Goal: Information Seeking & Learning: Learn about a topic

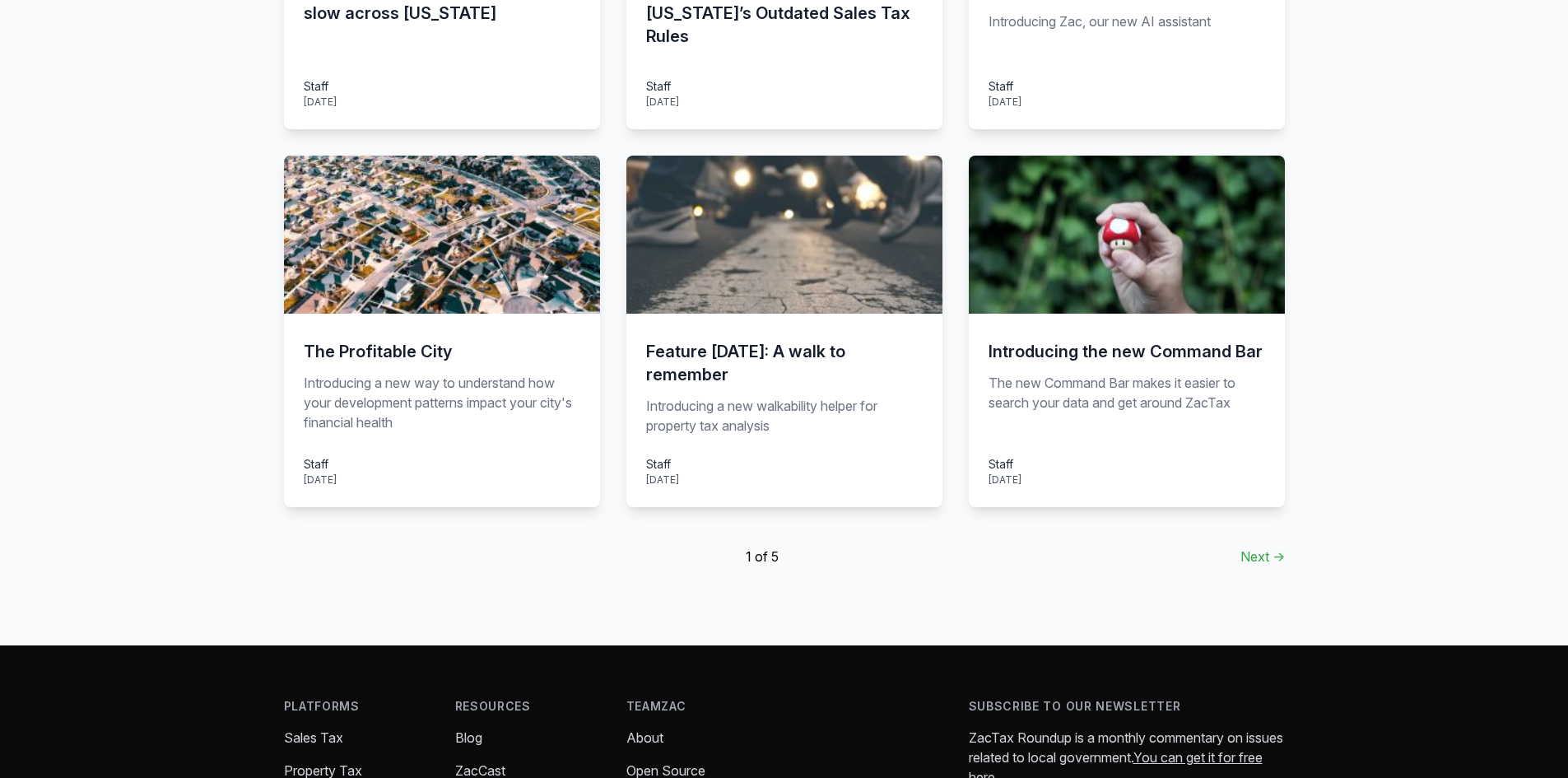
scroll to position [1070, 0]
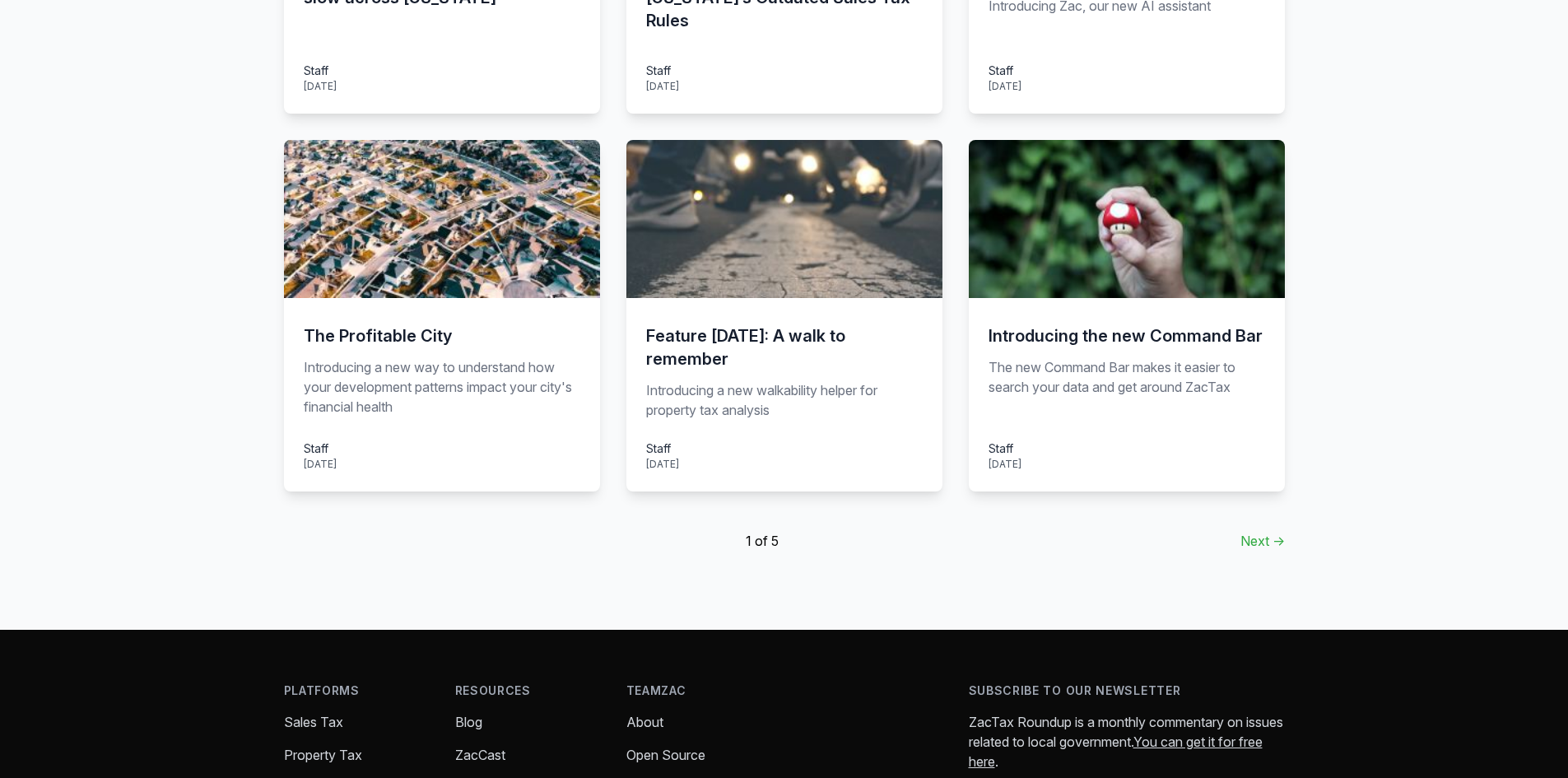
click at [1277, 539] on link "Next →" at bounding box center [1263, 540] width 45 height 20
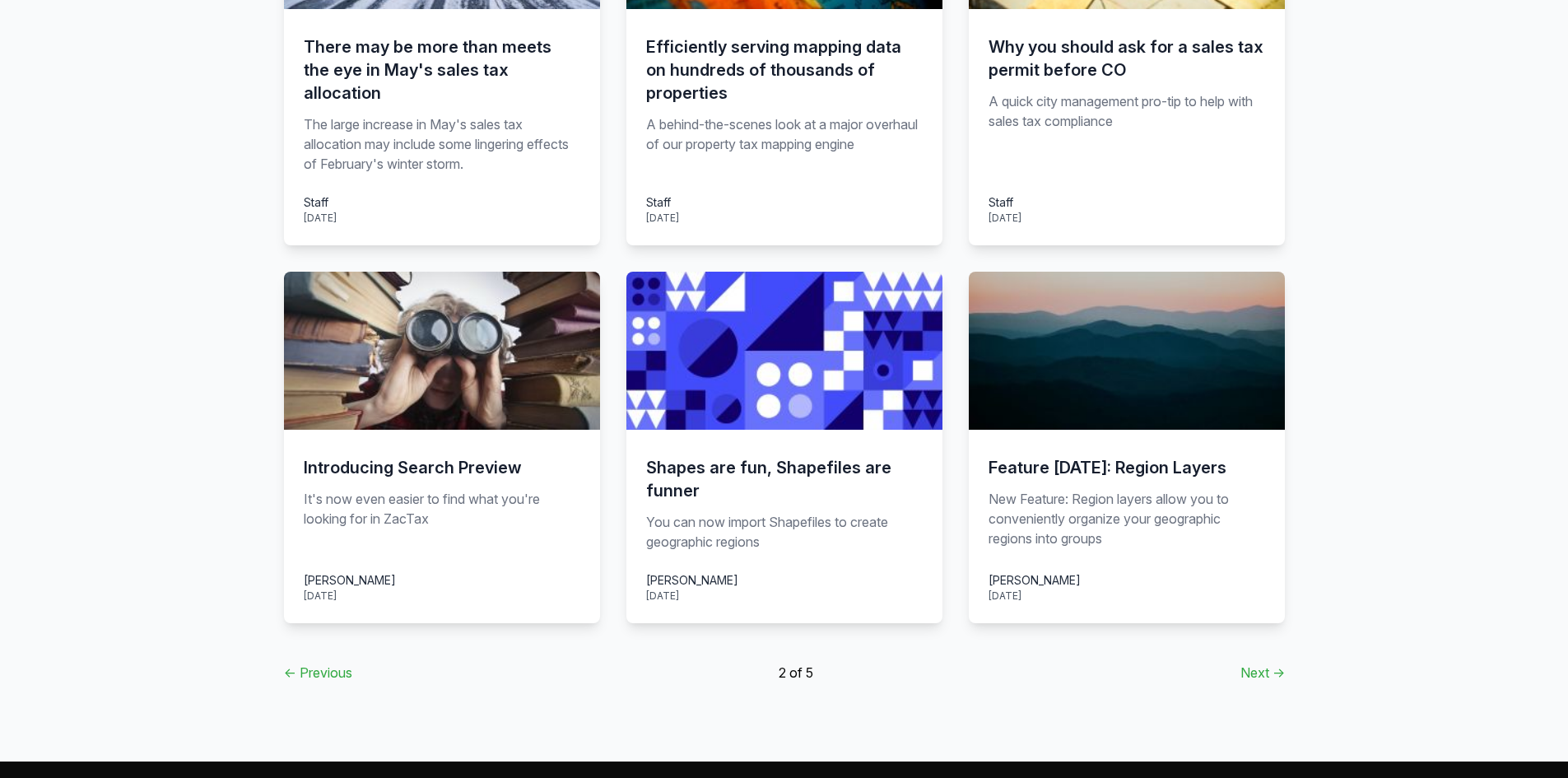
scroll to position [988, 0]
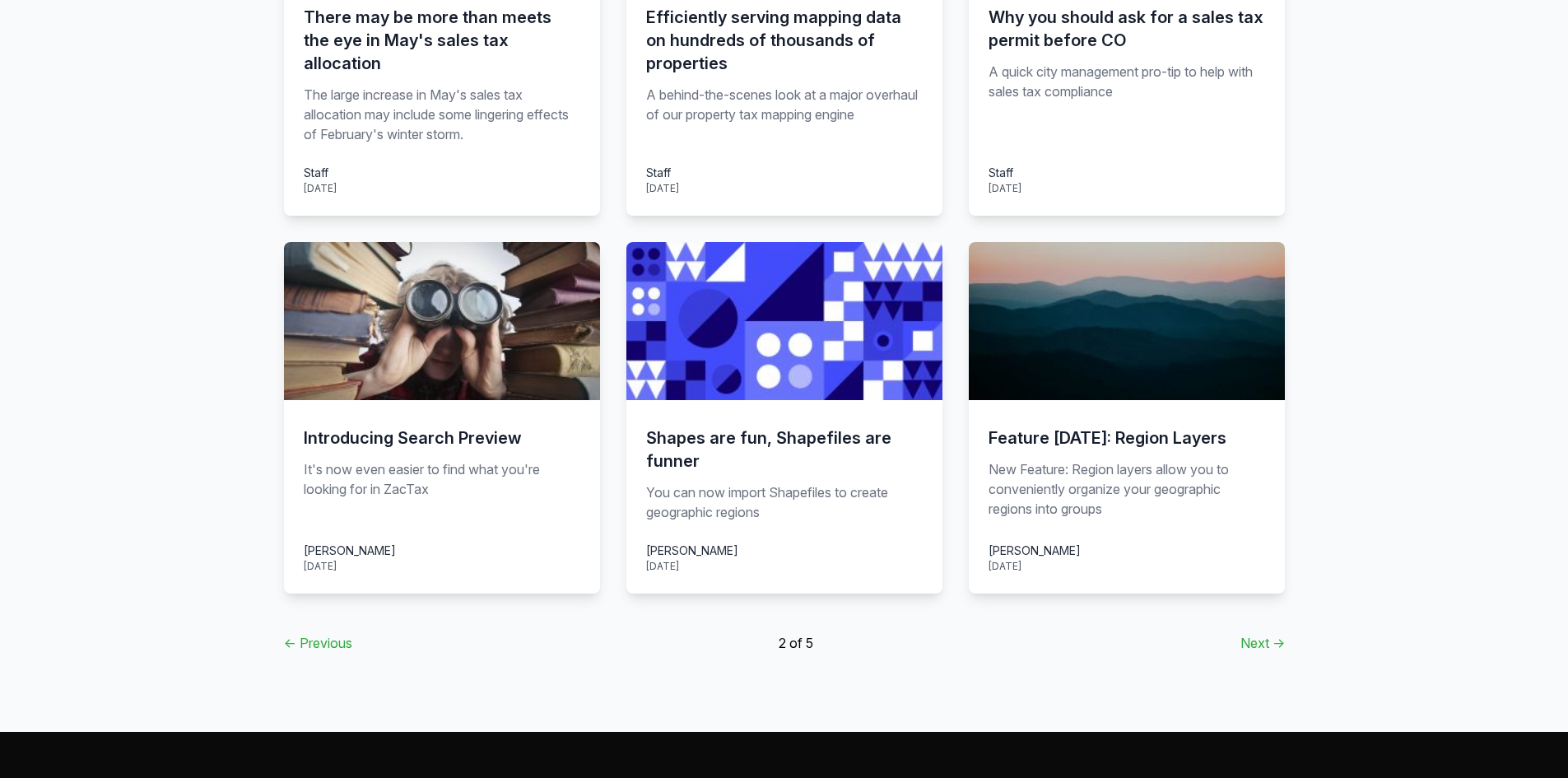
click at [311, 632] on link "← Previous" at bounding box center [317, 642] width 68 height 20
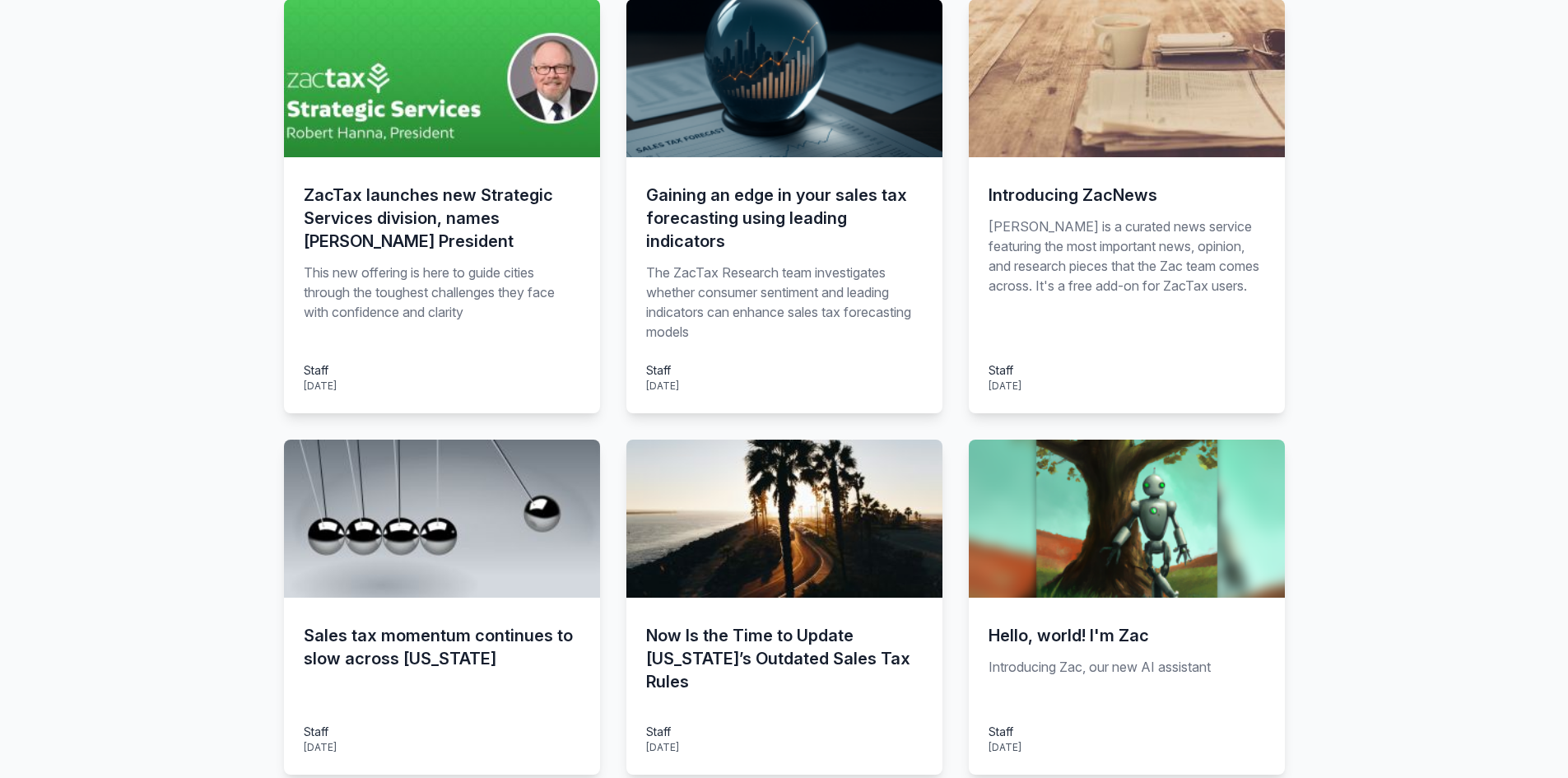
scroll to position [411, 0]
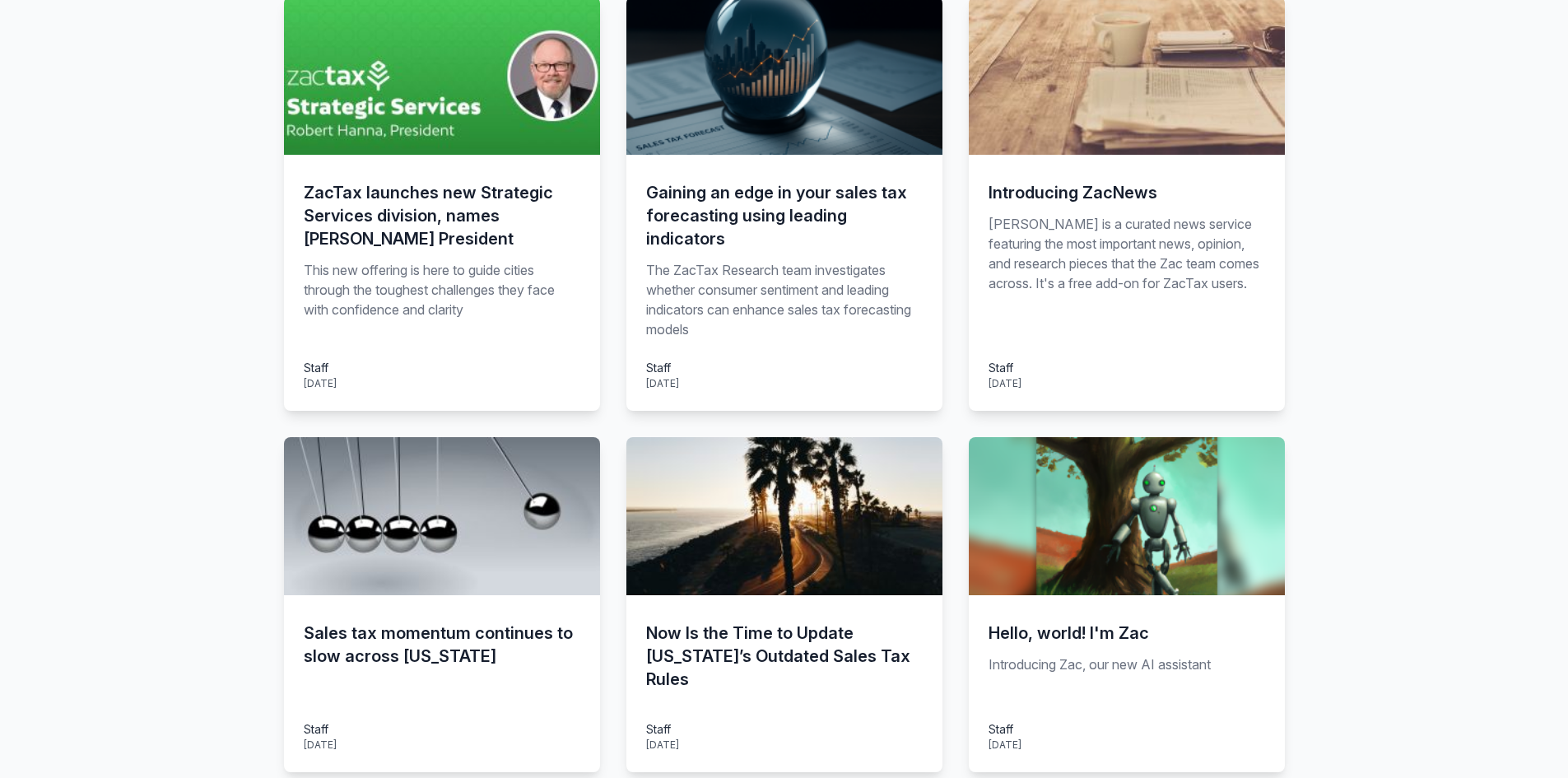
click at [407, 634] on h3 "Sales tax momentum continues to slow across [US_STATE]" at bounding box center [442, 644] width 276 height 46
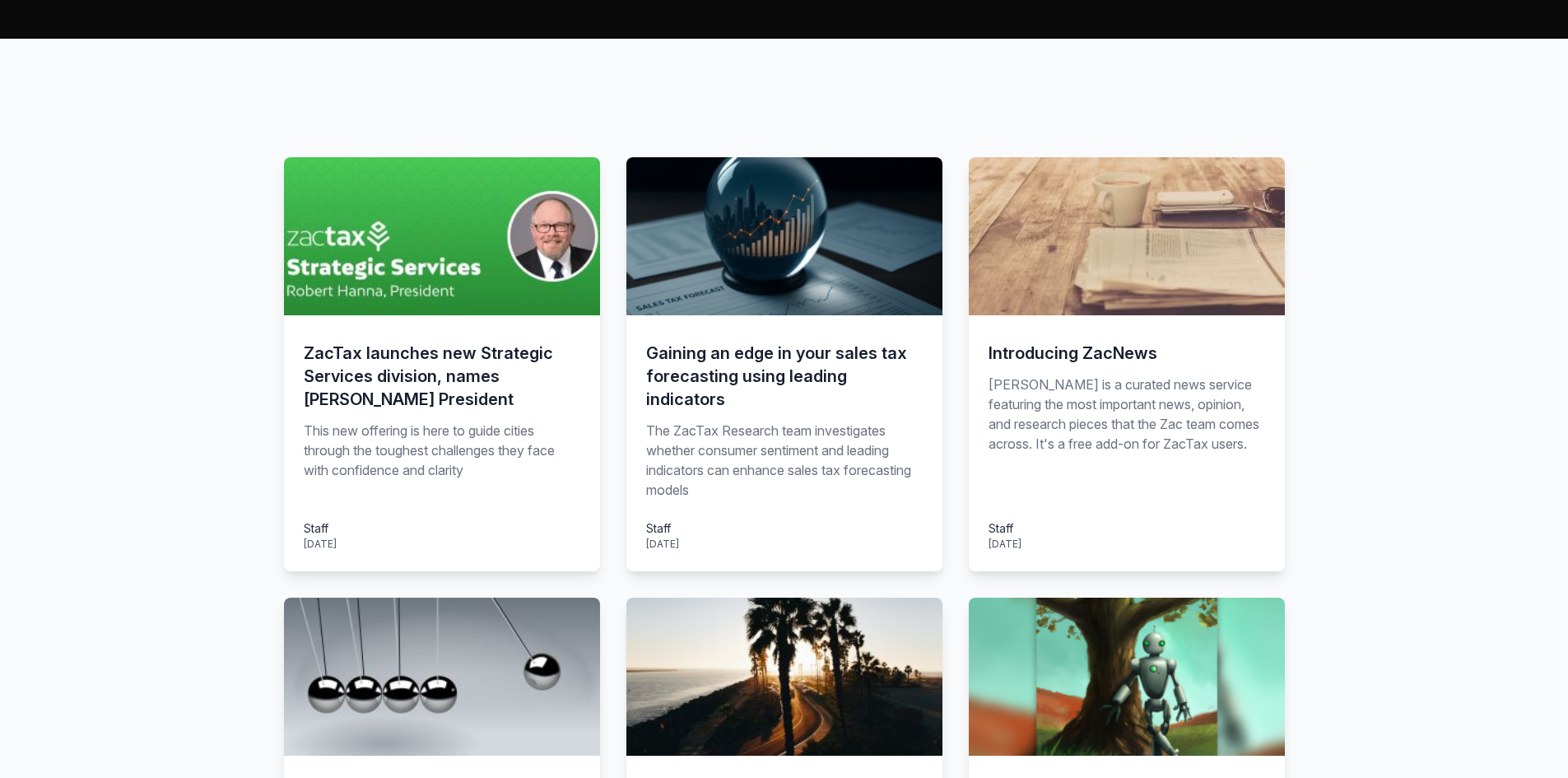
scroll to position [0, 0]
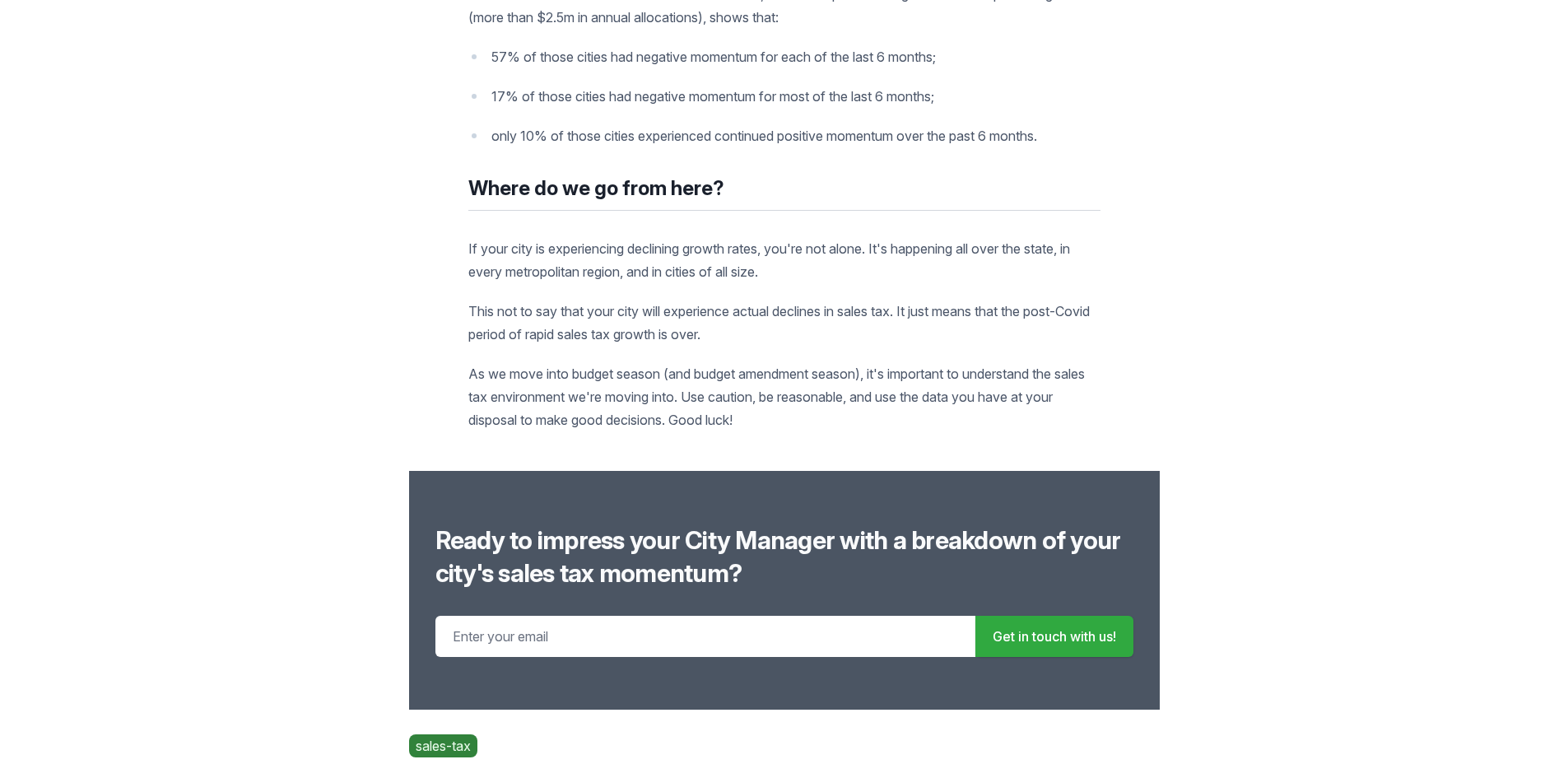
scroll to position [5103, 0]
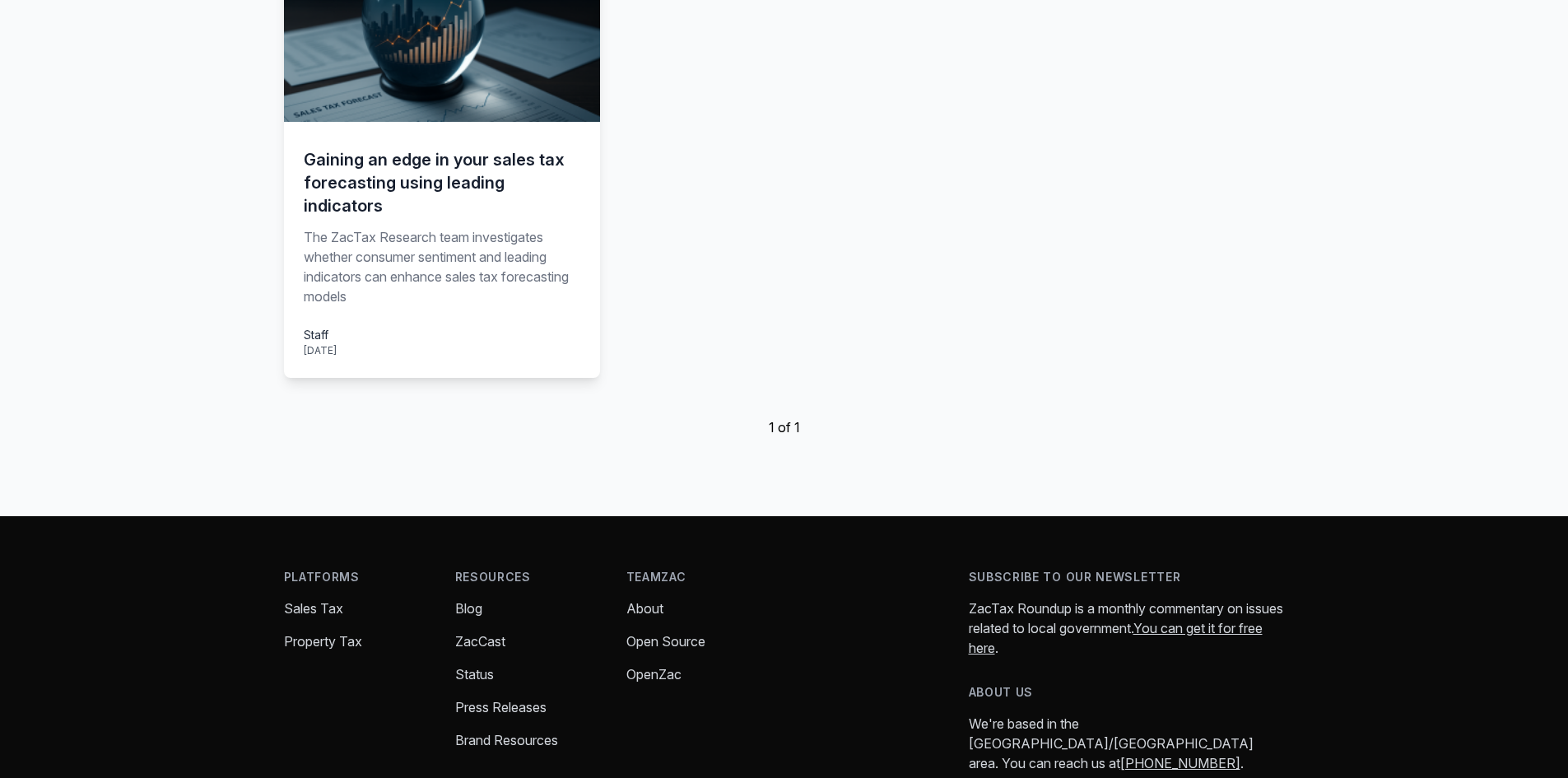
scroll to position [493, 0]
